Goal: Task Accomplishment & Management: Manage account settings

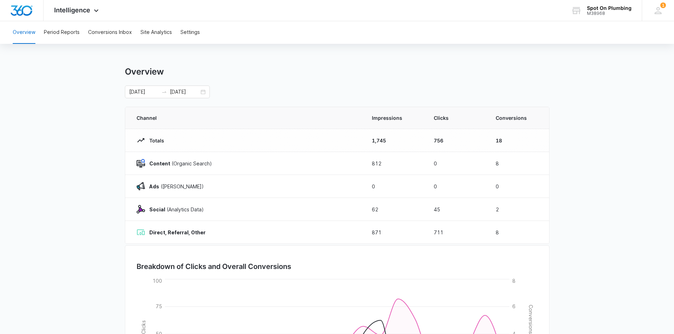
click at [247, 81] on div "Overview [DATE] [DATE]" at bounding box center [337, 82] width 424 height 32
click at [226, 92] on div "[DATE] [DATE]" at bounding box center [337, 92] width 424 height 13
click at [203, 90] on div "[DATE] [DATE]" at bounding box center [167, 92] width 85 height 13
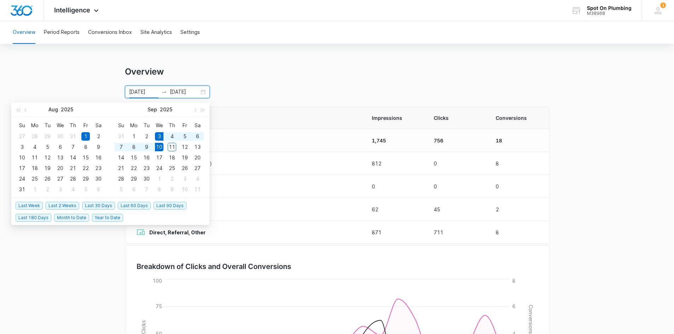
click at [31, 209] on span "Last Week" at bounding box center [29, 206] width 27 height 8
type input "[DATE]"
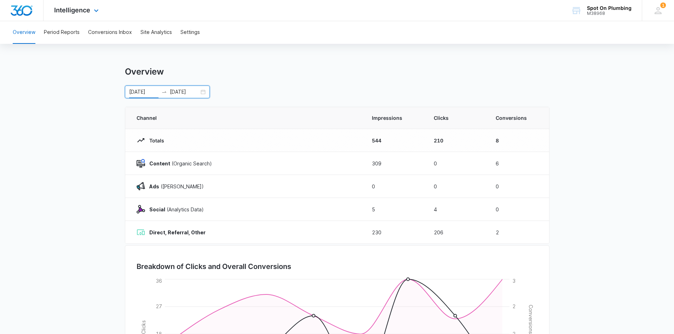
click at [84, 5] on div "Intelligence Apps Reputation Websites Forms CRM Email Social POS Content Ads In…" at bounding box center [78, 10] width 68 height 21
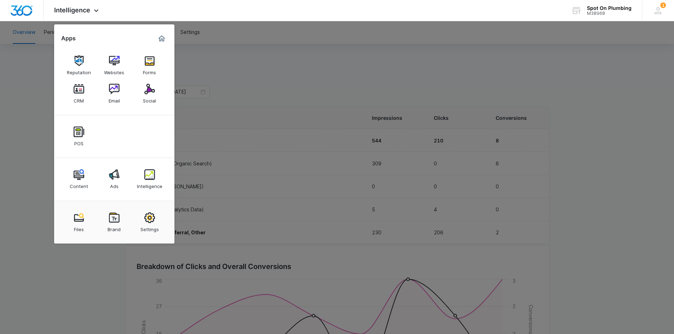
click at [148, 69] on div "Forms" at bounding box center [149, 70] width 13 height 9
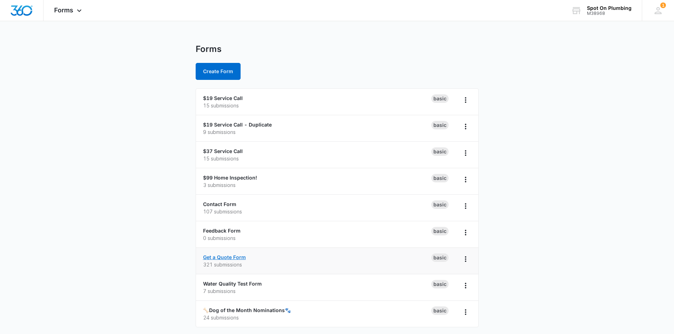
click at [221, 257] on link "Get a Quote Form" at bounding box center [224, 257] width 43 height 6
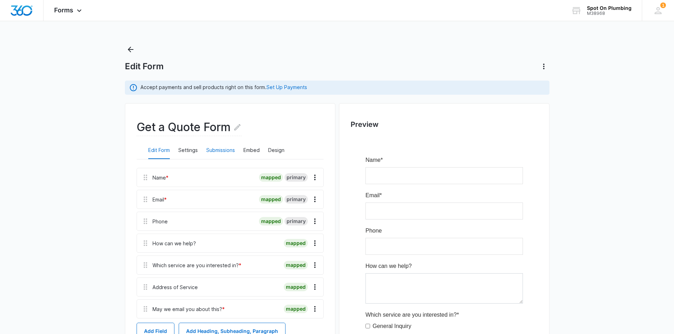
click at [221, 153] on button "Submissions" at bounding box center [220, 150] width 29 height 17
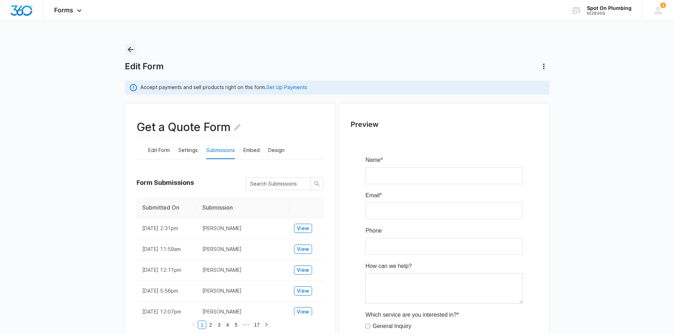
click at [126, 47] on icon "Back" at bounding box center [130, 49] width 8 height 8
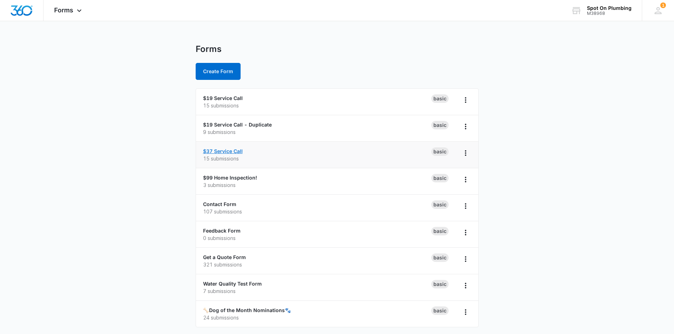
click at [223, 151] on link "$37 Service Call" at bounding box center [223, 151] width 40 height 6
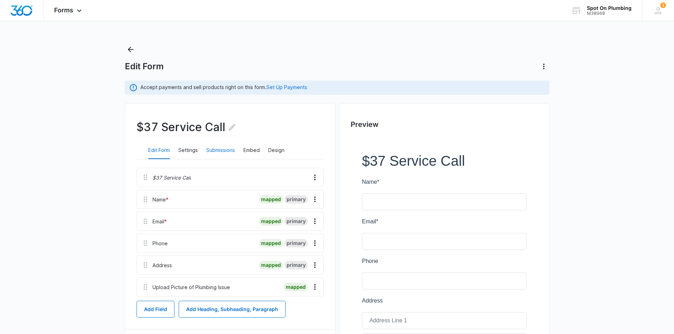
click at [226, 148] on button "Submissions" at bounding box center [220, 150] width 29 height 17
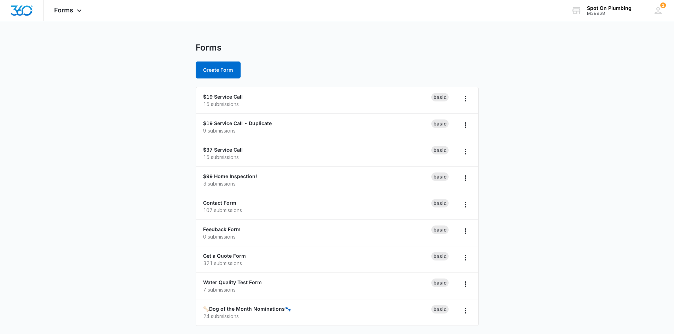
scroll to position [2, 0]
click at [264, 307] on link "🦴Dog of the Month Nominations🐾" at bounding box center [247, 309] width 88 height 6
